Goal: Find specific page/section: Find specific page/section

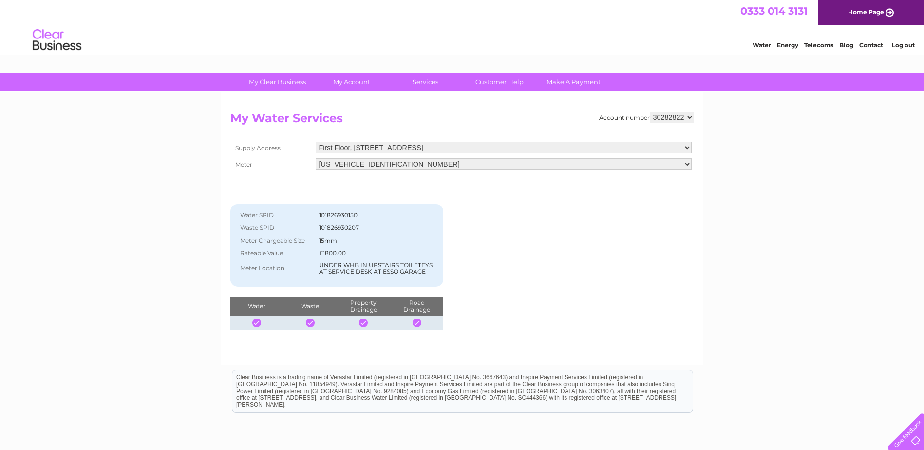
click at [687, 147] on select "First Floor, [STREET_ADDRESS]" at bounding box center [504, 148] width 376 height 12
click at [610, 210] on div "Account number 30282822 My Water Services Supply Address First Floor, 93 Glaisn…" at bounding box center [462, 221] width 464 height 218
click at [238, 46] on div "Water Energy Telecoms Blog Contact Log out" at bounding box center [462, 41] width 924 height 32
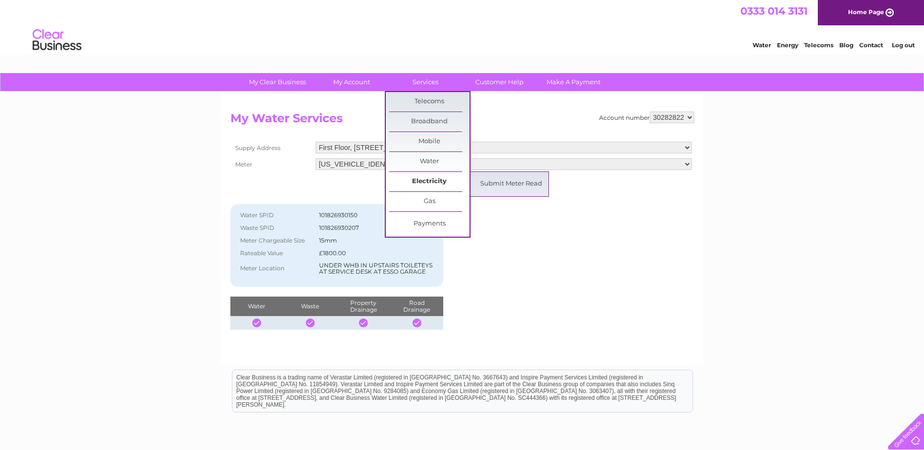
click at [425, 179] on link "Electricity" at bounding box center [429, 181] width 80 height 19
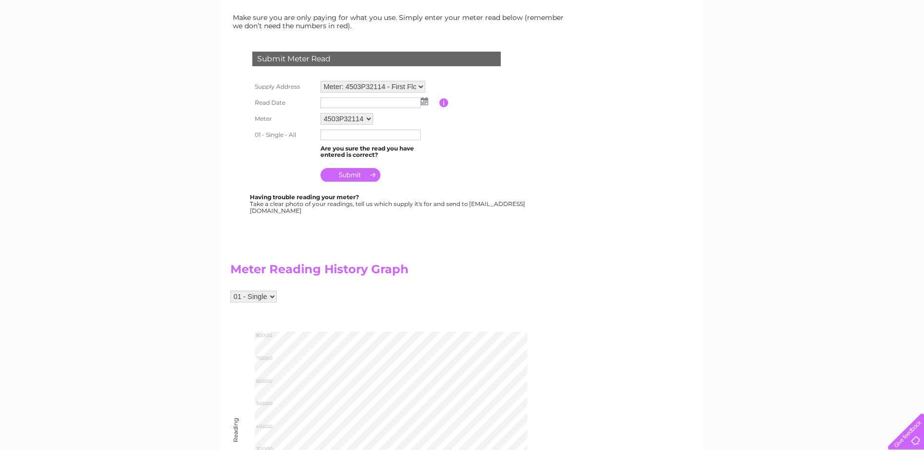
scroll to position [112, 0]
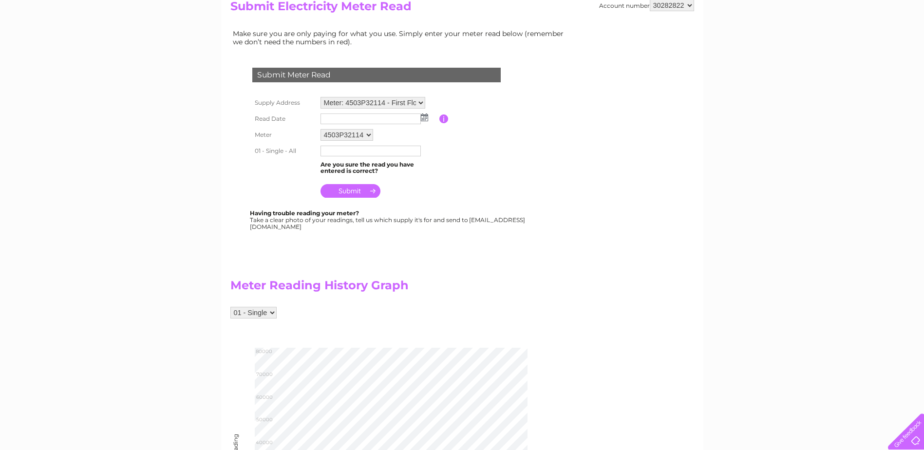
click at [254, 312] on select "01 - Single" at bounding box center [253, 313] width 46 height 12
click at [315, 313] on div "01 - Single" at bounding box center [400, 317] width 341 height 21
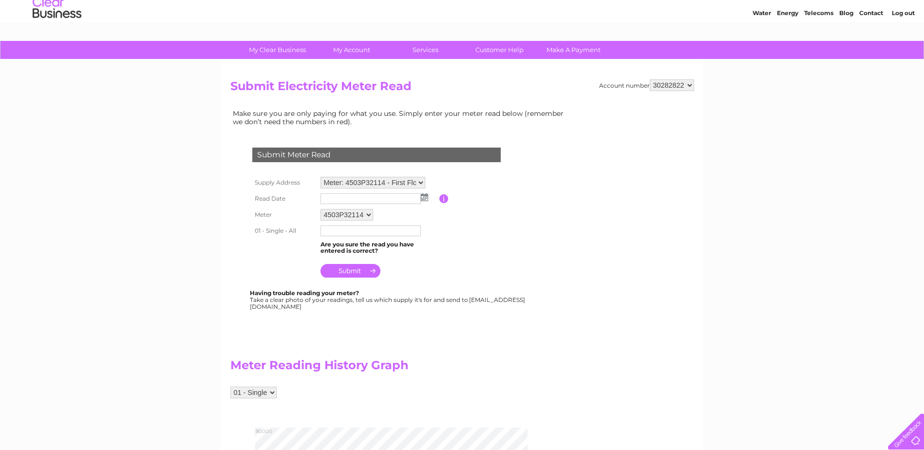
scroll to position [0, 0]
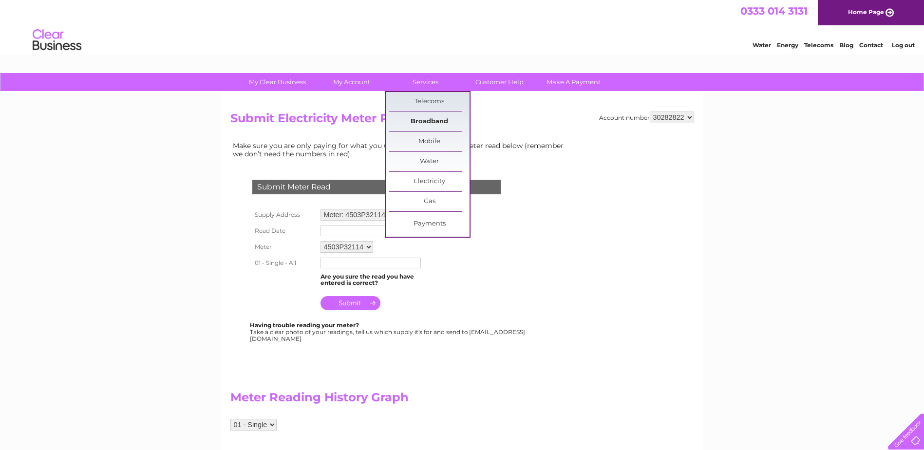
click at [434, 119] on link "Broadband" at bounding box center [429, 121] width 80 height 19
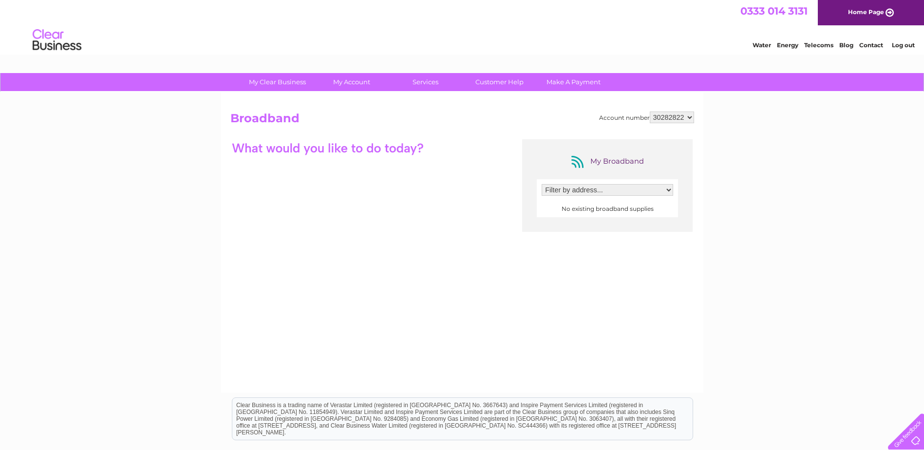
click at [810, 45] on link "Telecoms" at bounding box center [818, 44] width 29 height 7
